Goal: Check status: Check status

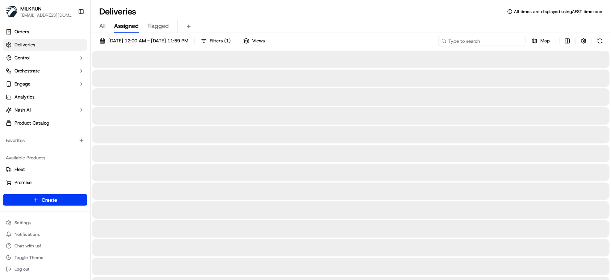
click at [483, 43] on input at bounding box center [482, 41] width 87 height 10
paste input "38719924-39cf-456c-8df4-5d2d3d0a2abe"
type input "38719924-39cf-456c-8df4-5d2d3d0a2abe"
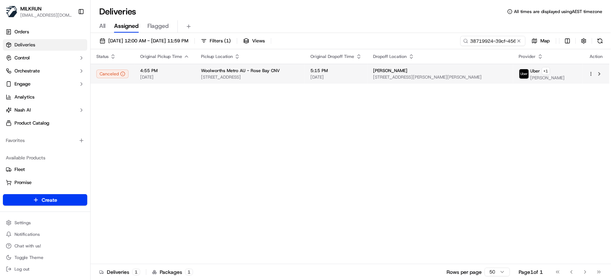
click at [172, 75] on span "[DATE]" at bounding box center [164, 77] width 49 height 6
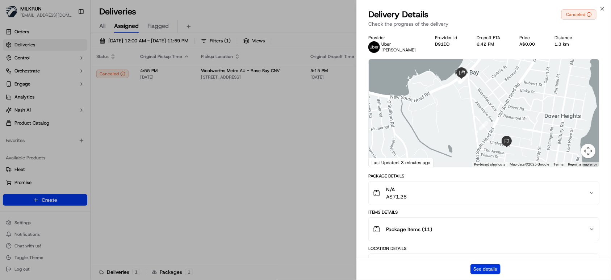
click at [490, 267] on button "See details" at bounding box center [486, 269] width 30 height 10
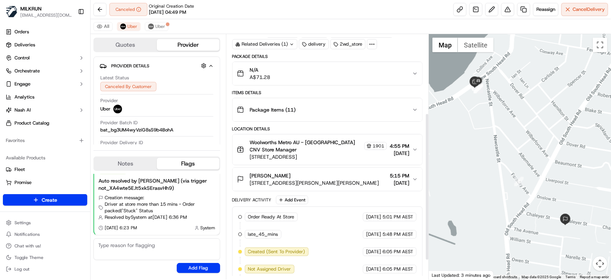
scroll to position [163, 0]
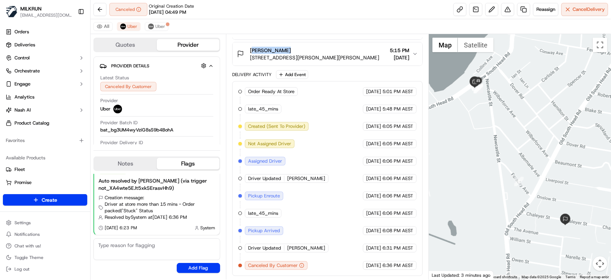
drag, startPoint x: 282, startPoint y: 50, endPoint x: 245, endPoint y: 48, distance: 37.0
click at [245, 48] on div "[PERSON_NAME] [STREET_ADDRESS][PERSON_NAME][PERSON_NAME]" at bounding box center [308, 54] width 142 height 14
copy span "[PERSON_NAME]"
